Goal: Transaction & Acquisition: Purchase product/service

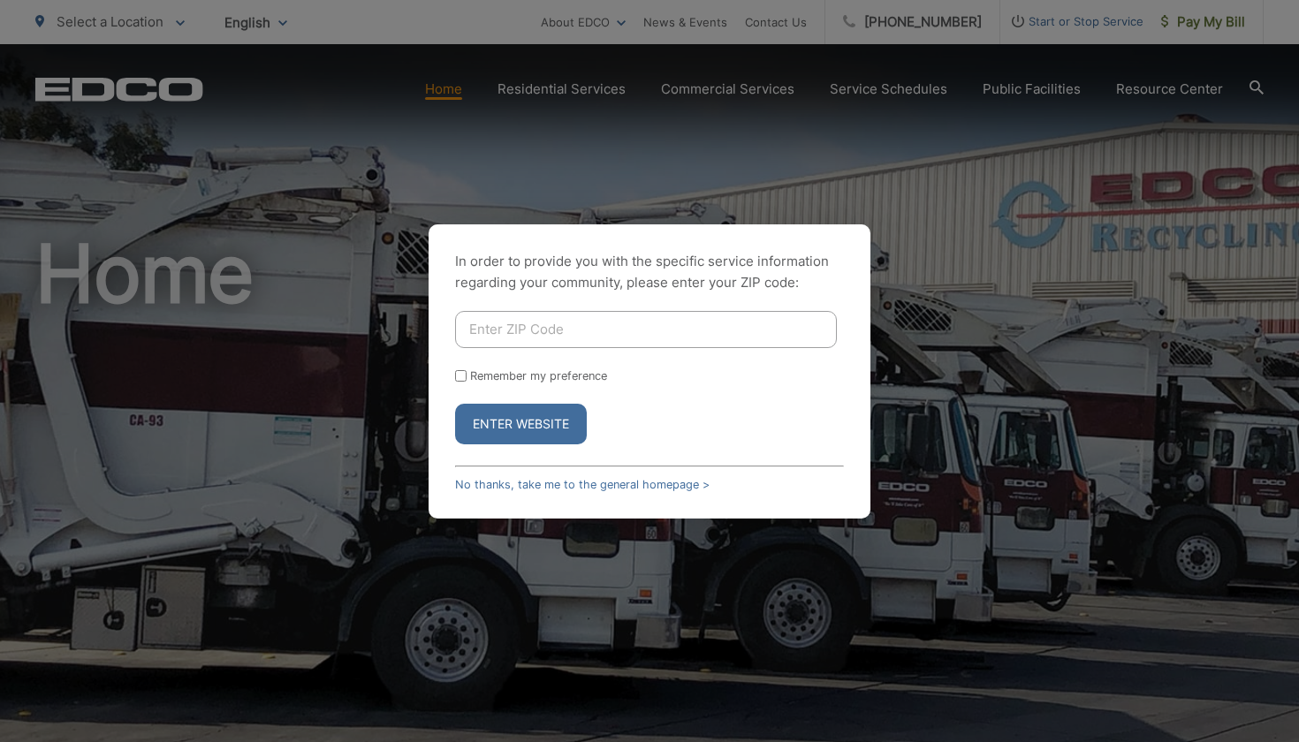
click at [670, 331] on input "Enter ZIP Code" at bounding box center [646, 329] width 382 height 37
click at [560, 429] on button "Enter Website" at bounding box center [521, 424] width 132 height 41
click at [555, 442] on button "Enter Website" at bounding box center [521, 424] width 132 height 41
click at [560, 485] on link "No thanks, take me to the general homepage >" at bounding box center [582, 484] width 255 height 13
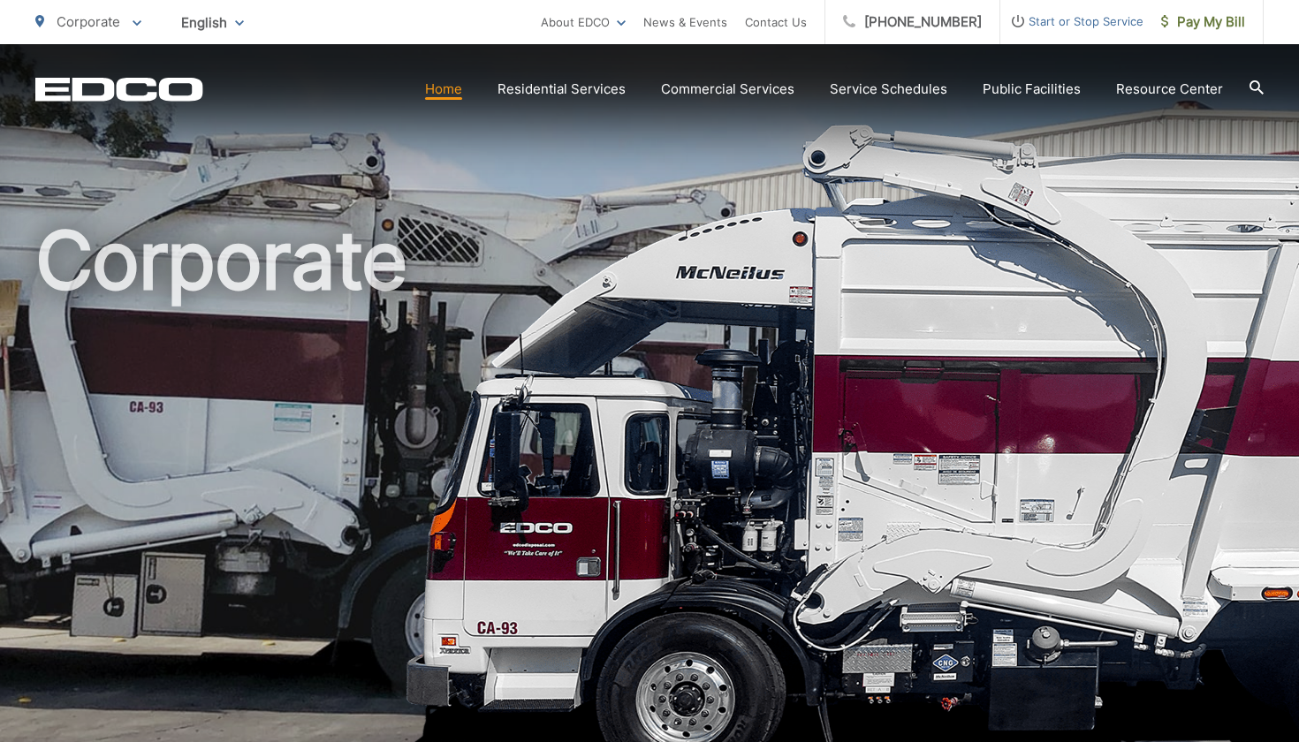
scroll to position [14, 0]
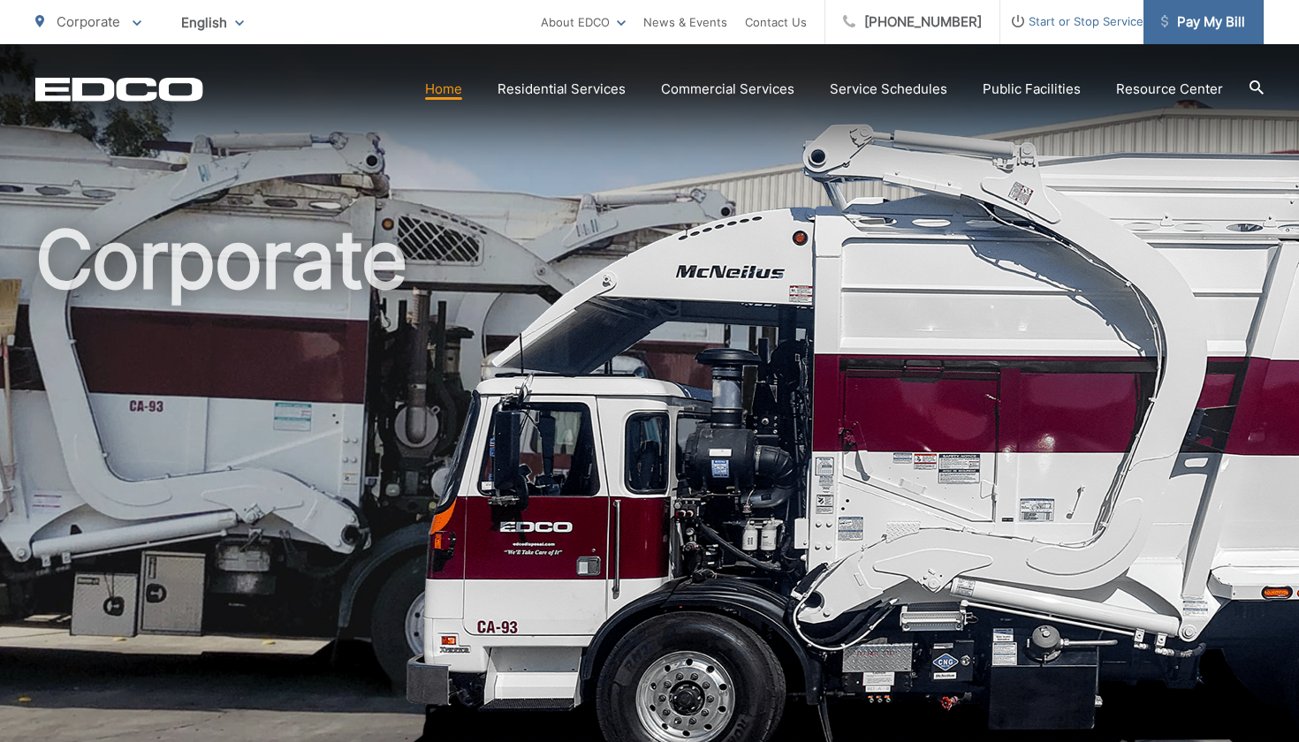
click at [1204, 23] on span "Pay My Bill" at bounding box center [1203, 21] width 84 height 21
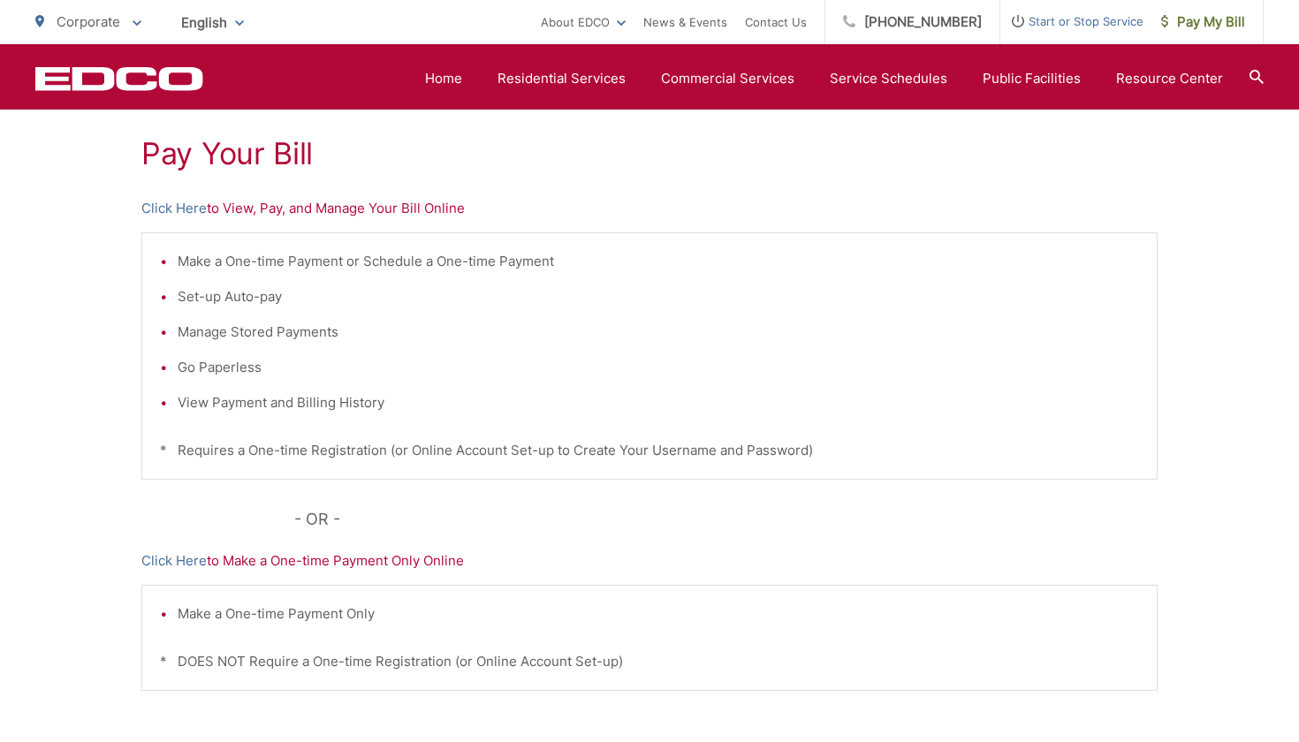
scroll to position [301, 0]
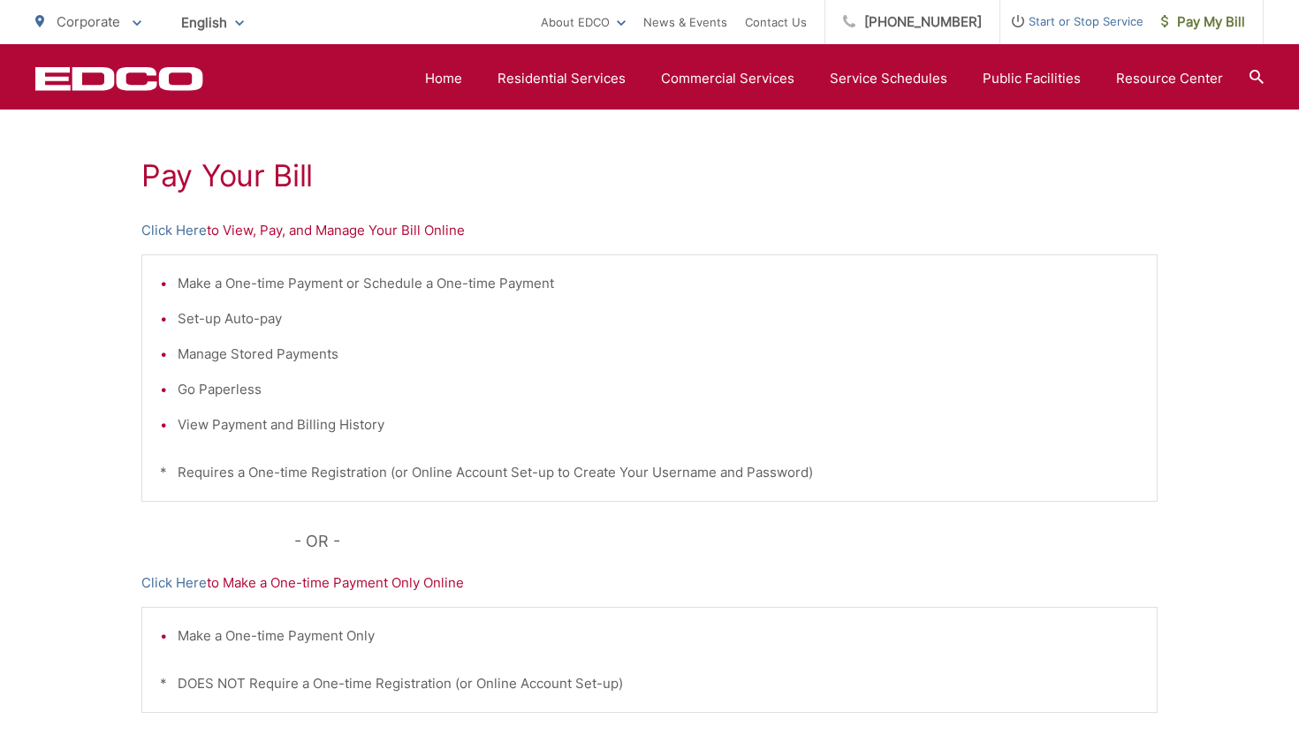
click at [208, 225] on p "Click Here to View, Pay, and Manage Your Bill Online" at bounding box center [649, 230] width 1016 height 21
click at [196, 227] on link "Click Here" at bounding box center [173, 230] width 65 height 21
